Goal: Obtain resource: Obtain resource

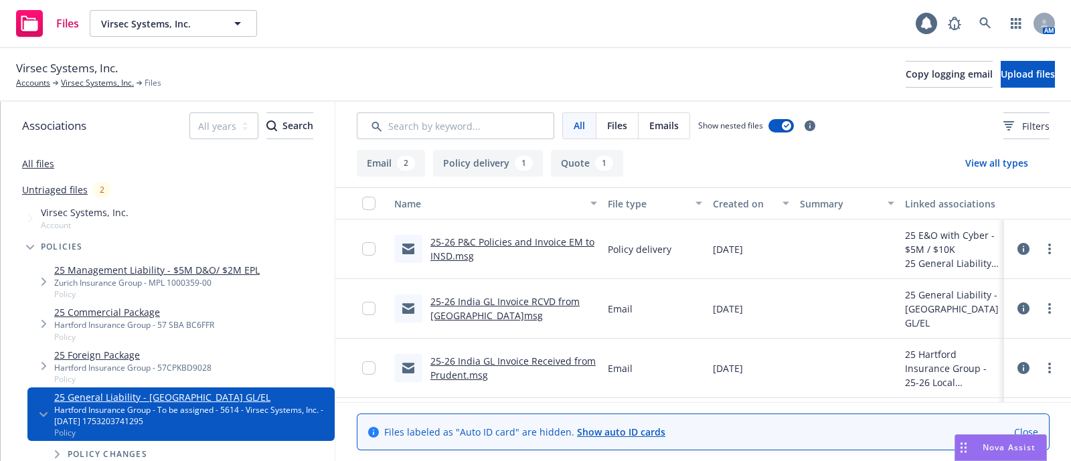
scroll to position [55, 0]
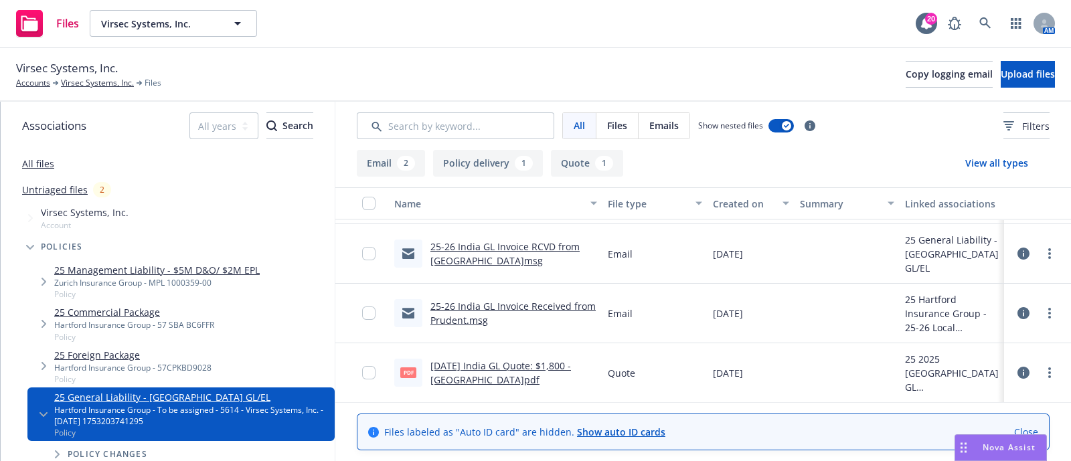
click at [555, 364] on link "7/20/25 India GL Quote: $1,800 - Hartford.pdf" at bounding box center [500, 372] width 141 height 27
click at [50, 84] on link "Accounts" at bounding box center [33, 83] width 34 height 12
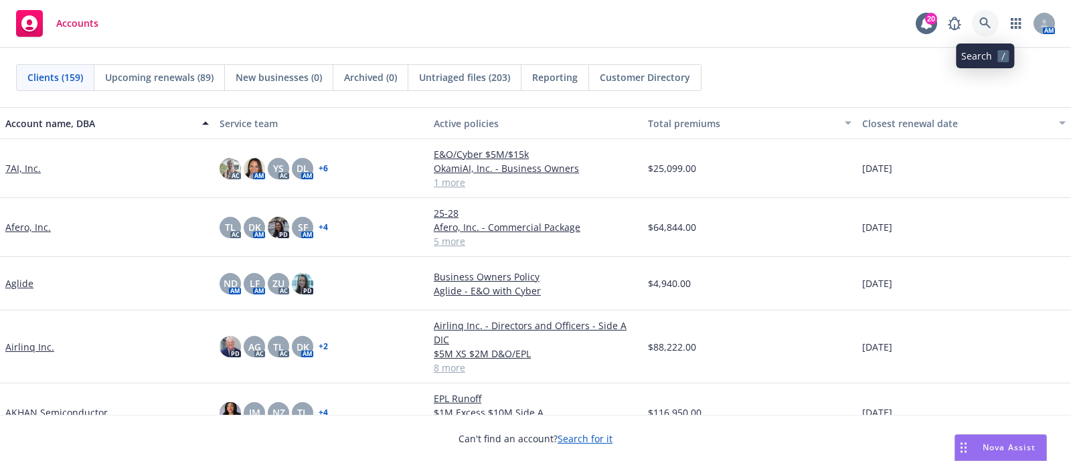
click at [993, 17] on link at bounding box center [985, 23] width 27 height 27
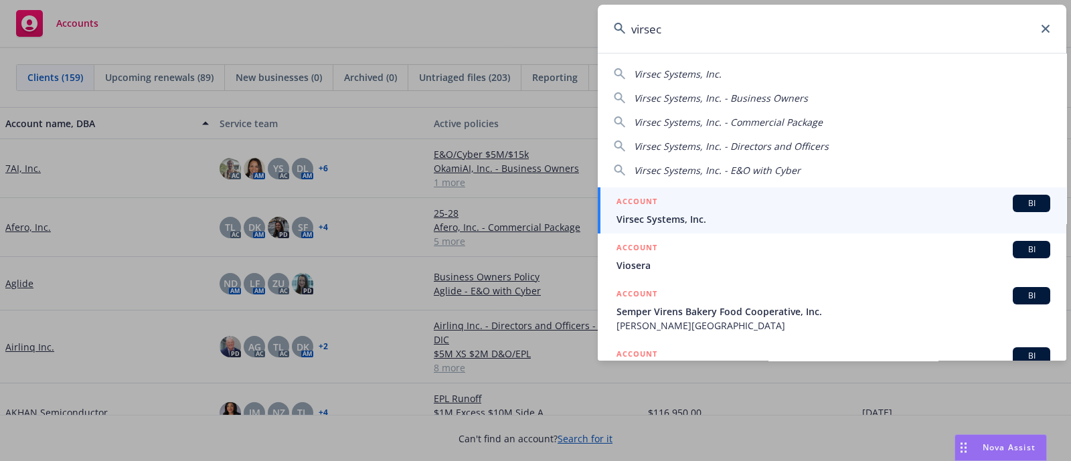
type input "virsec"
click at [738, 205] on div "ACCOUNT BI" at bounding box center [833, 203] width 434 height 17
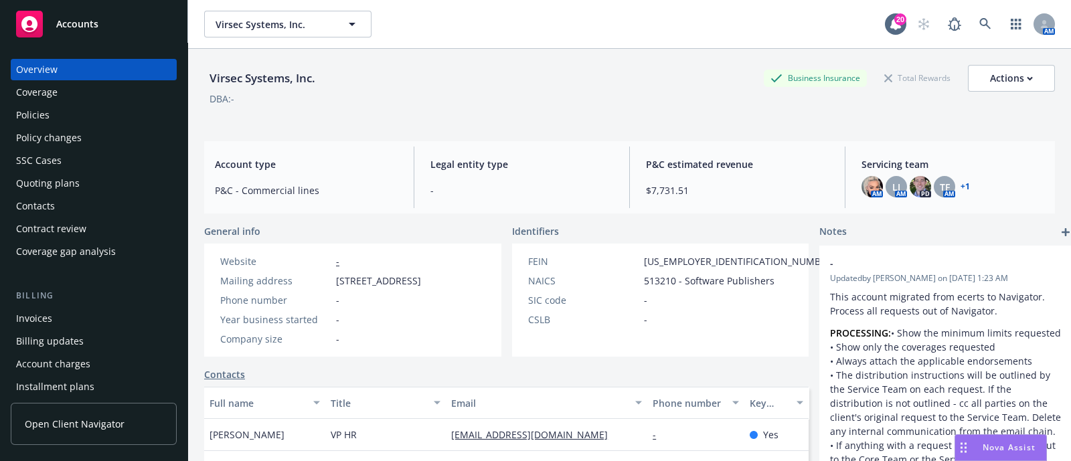
click at [67, 116] on div "Policies" at bounding box center [93, 114] width 155 height 21
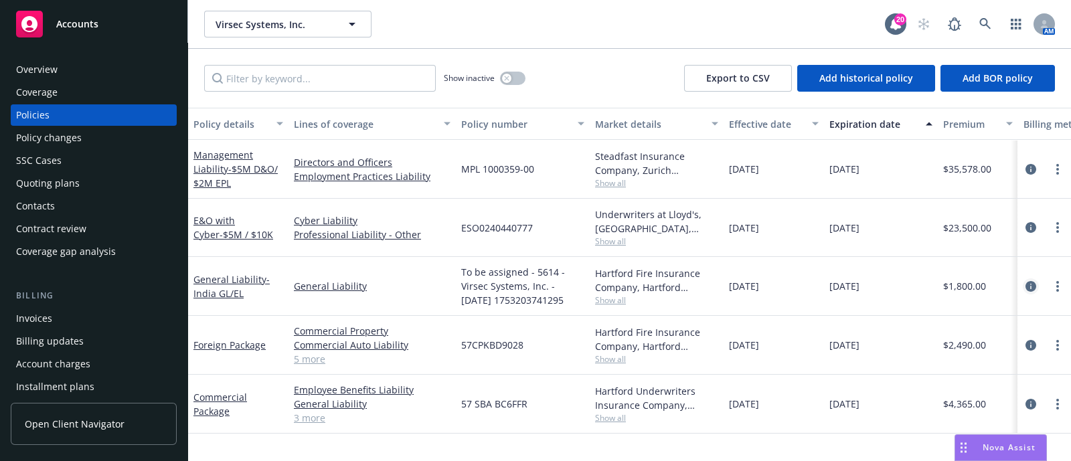
click at [1027, 282] on icon "circleInformation" at bounding box center [1030, 286] width 11 height 11
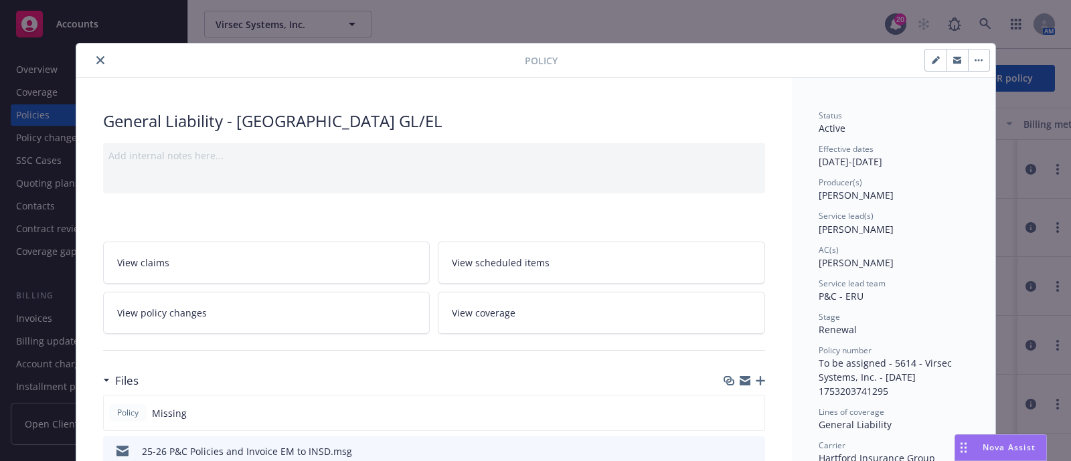
click at [96, 56] on icon "close" at bounding box center [100, 60] width 8 height 8
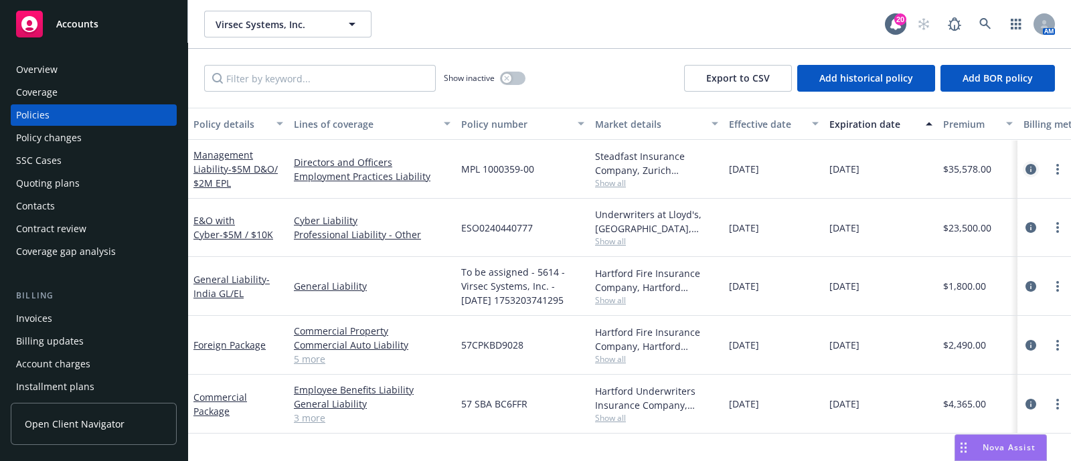
click at [1031, 164] on icon "circleInformation" at bounding box center [1030, 169] width 11 height 11
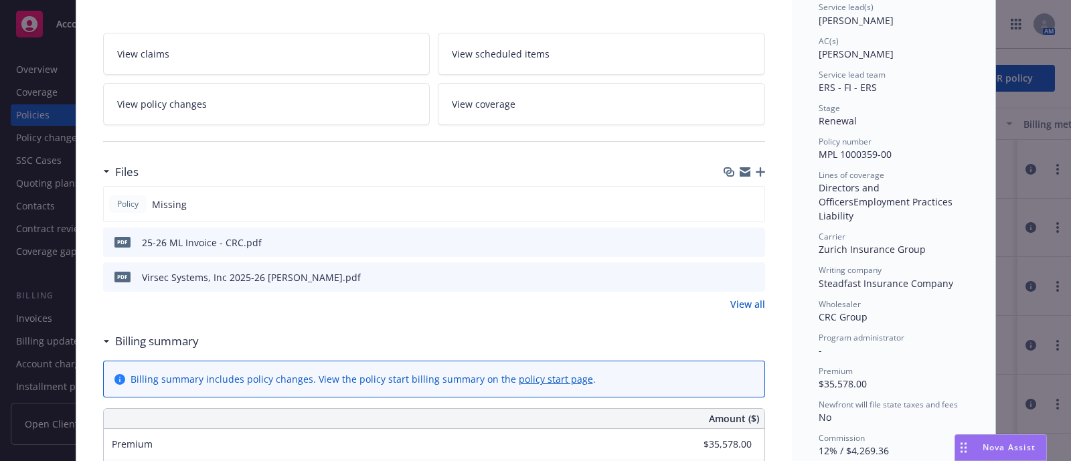
scroll to position [226, 0]
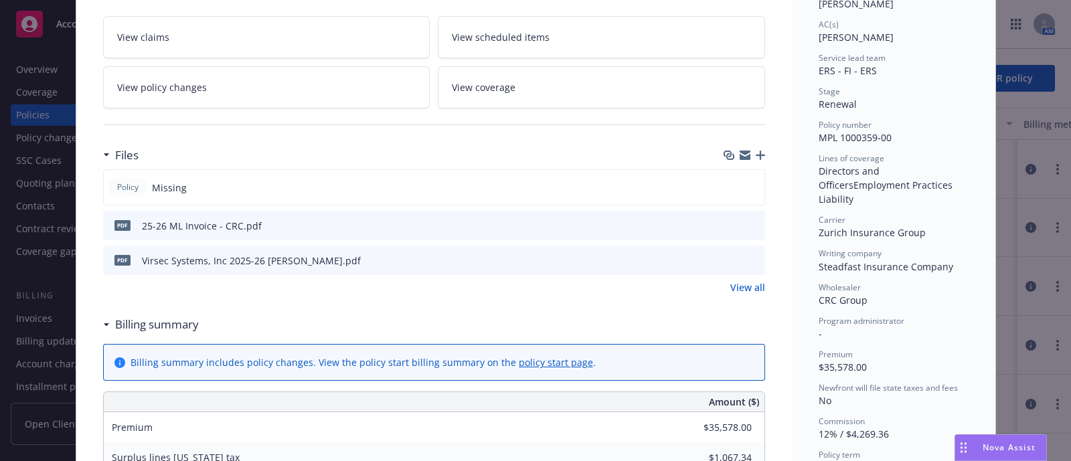
click at [750, 256] on icon "preview file" at bounding box center [752, 259] width 12 height 9
